Goal: Check status: Check status

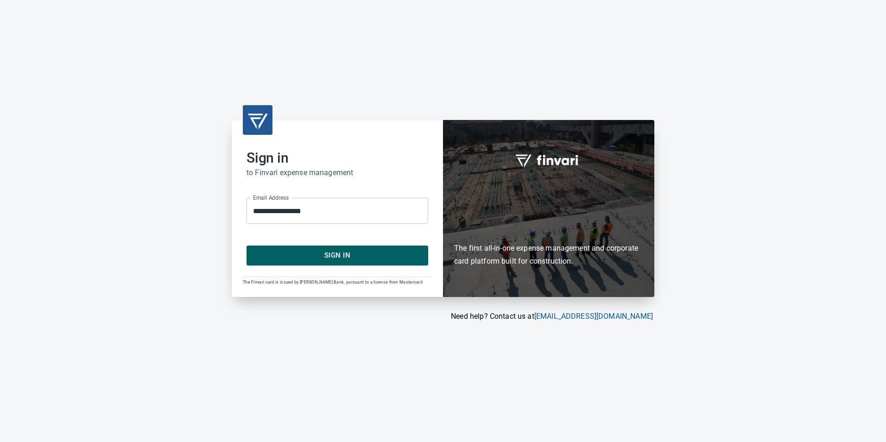
click at [328, 256] on span "Sign In" at bounding box center [337, 255] width 161 height 12
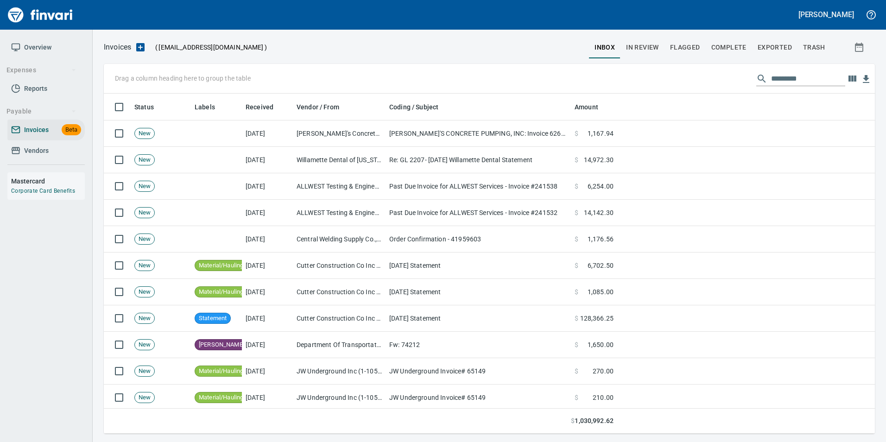
scroll to position [333, 757]
click at [643, 45] on span "In Review" at bounding box center [642, 48] width 33 height 12
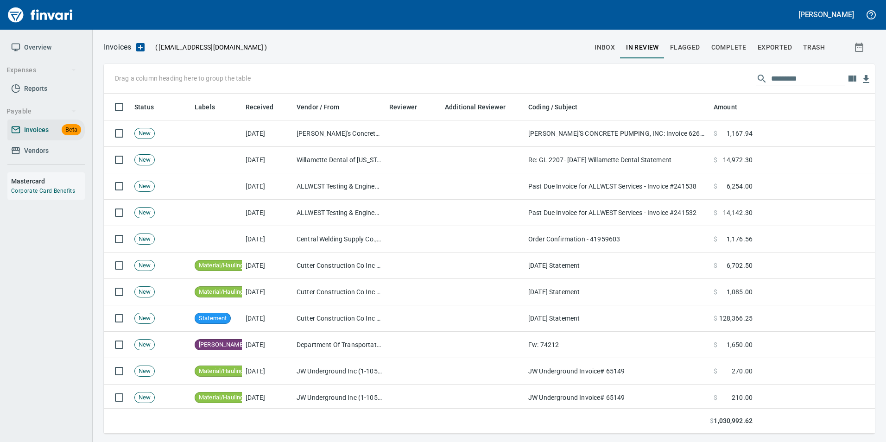
scroll to position [333, 757]
click at [796, 75] on input "text" at bounding box center [808, 78] width 74 height 15
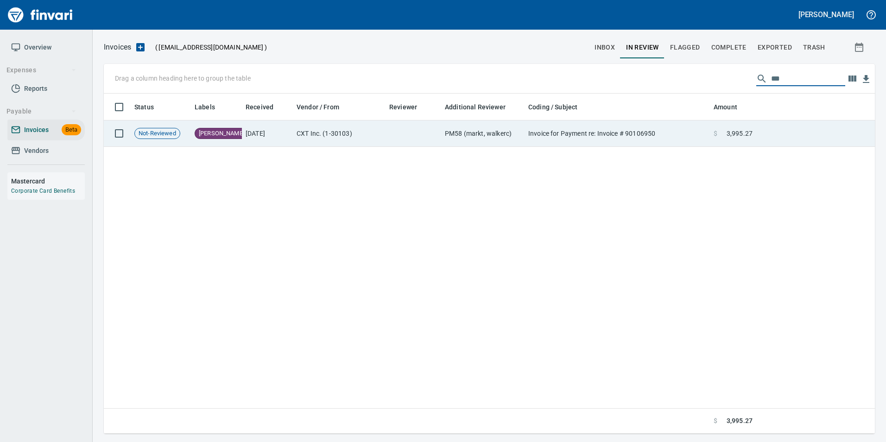
click at [619, 141] on td "Invoice for Payment re: Invoice # 90106950" at bounding box center [617, 133] width 185 height 26
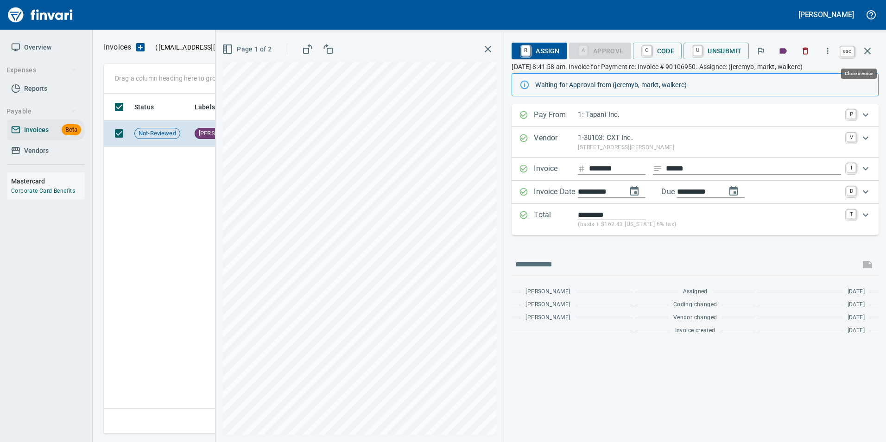
scroll to position [333, 764]
click at [868, 57] on button "button" at bounding box center [867, 51] width 22 height 22
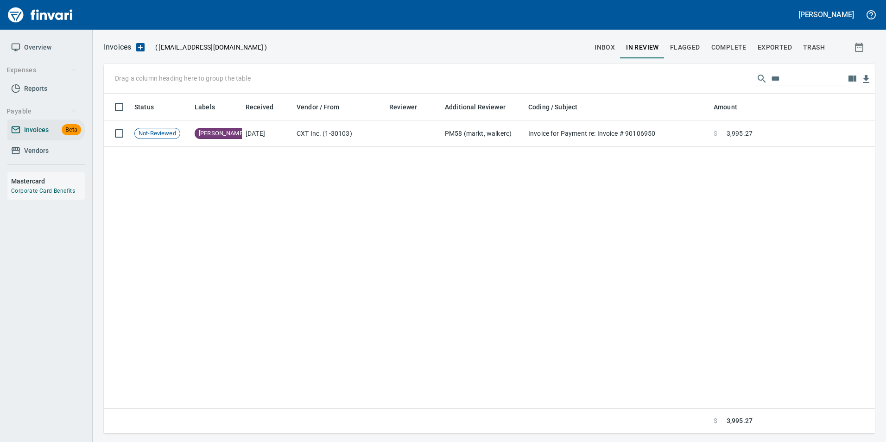
scroll to position [333, 764]
click at [794, 80] on input "***" at bounding box center [808, 78] width 74 height 15
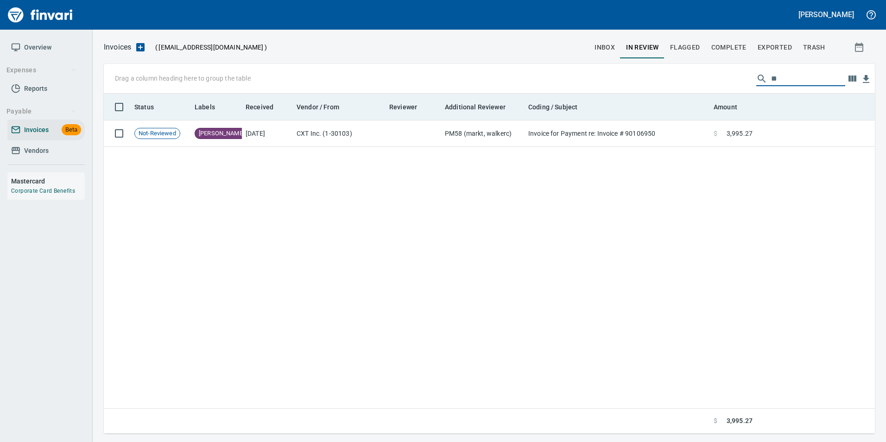
type input "*"
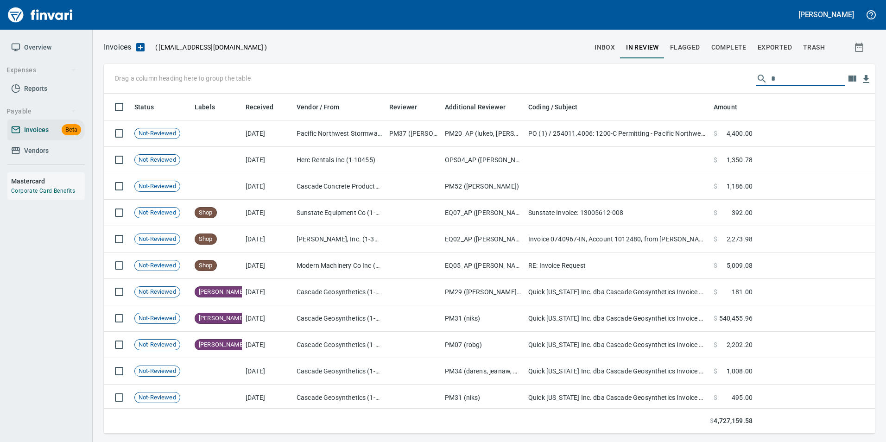
scroll to position [333, 757]
